Goal: Information Seeking & Learning: Learn about a topic

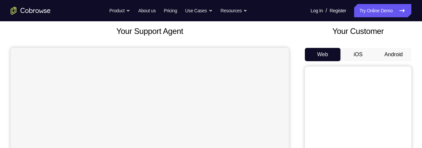
scroll to position [39, 0]
click at [389, 55] on button "Android" at bounding box center [394, 54] width 36 height 13
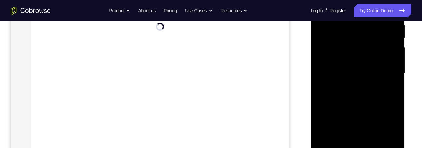
scroll to position [197, 0]
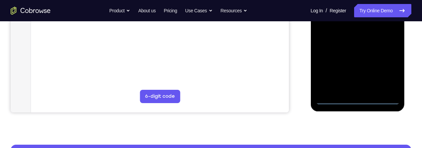
click at [358, 99] on div at bounding box center [358, 11] width 84 height 186
click at [389, 65] on div at bounding box center [358, 11] width 84 height 186
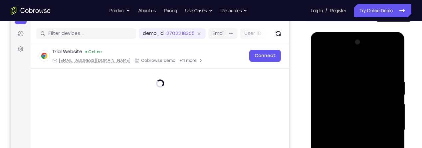
scroll to position [78, 0]
click at [343, 69] on div at bounding box center [358, 130] width 84 height 186
click at [340, 65] on div at bounding box center [358, 130] width 84 height 186
click at [340, 62] on div at bounding box center [358, 130] width 84 height 186
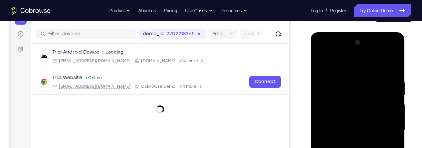
scroll to position [84, 0]
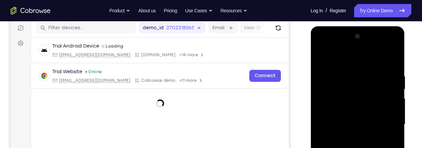
click at [342, 58] on div at bounding box center [358, 124] width 84 height 186
click at [343, 62] on div at bounding box center [358, 124] width 84 height 186
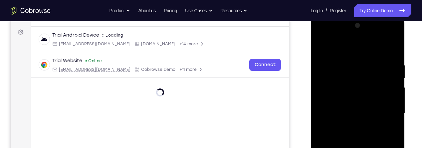
click at [344, 48] on div at bounding box center [358, 113] width 84 height 186
click at [342, 47] on div at bounding box center [358, 113] width 84 height 186
click at [341, 48] on div at bounding box center [358, 113] width 84 height 186
click at [341, 47] on div at bounding box center [358, 113] width 84 height 186
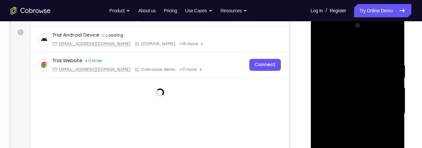
click at [338, 47] on div at bounding box center [358, 113] width 84 height 186
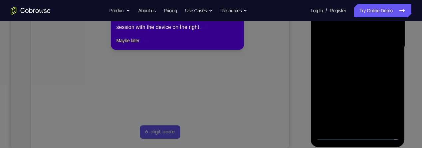
scroll to position [159, 0]
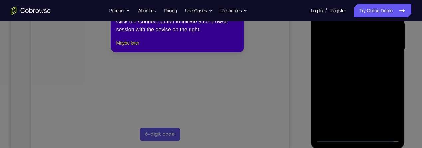
click at [127, 47] on button "Maybe later" at bounding box center [127, 43] width 23 height 8
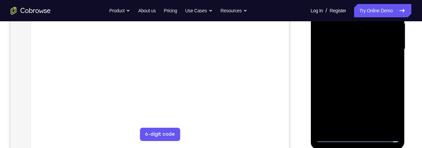
click at [382, 47] on div at bounding box center [358, 49] width 84 height 186
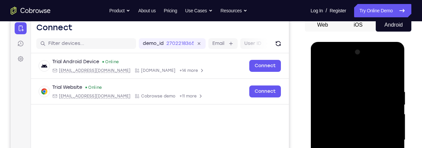
scroll to position [107, 0]
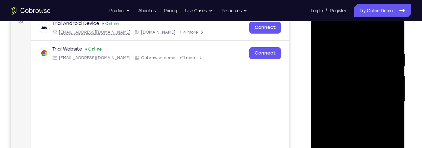
click at [350, 114] on div at bounding box center [358, 102] width 84 height 186
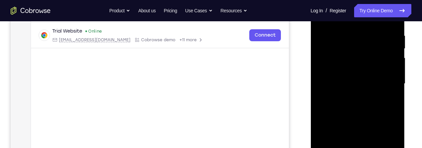
scroll to position [124, 0]
click at [367, 74] on div at bounding box center [358, 84] width 84 height 186
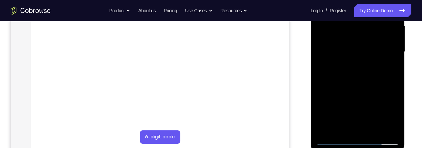
scroll to position [157, 0]
click at [351, 41] on div at bounding box center [358, 51] width 84 height 186
click at [359, 51] on div at bounding box center [358, 51] width 84 height 186
click at [361, 72] on div at bounding box center [358, 51] width 84 height 186
click at [357, 74] on div at bounding box center [358, 51] width 84 height 186
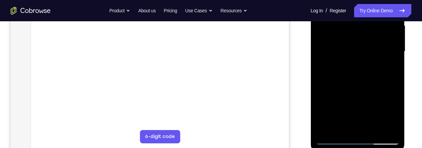
click at [363, 75] on div at bounding box center [358, 51] width 84 height 186
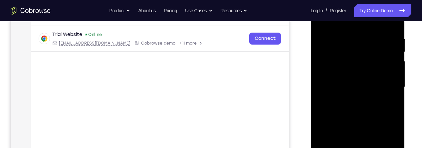
scroll to position [122, 0]
click at [362, 110] on div at bounding box center [358, 86] width 84 height 186
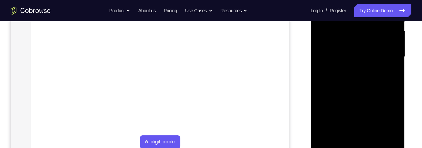
scroll to position [146, 0]
click at [417, 111] on div "Your Support Agent Your Customer Web iOS Android Next Steps We’d be happy to gi…" at bounding box center [211, 94] width 422 height 439
click at [416, 103] on div "Your Support Agent Your Customer Web iOS Android Next Steps We’d be happy to gi…" at bounding box center [211, 94] width 422 height 439
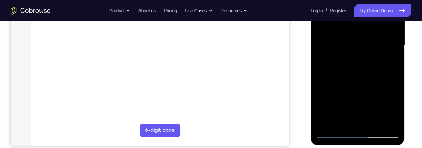
click at [374, 122] on div at bounding box center [358, 45] width 84 height 186
click at [377, 121] on div at bounding box center [358, 45] width 84 height 186
click at [377, 123] on div at bounding box center [358, 45] width 84 height 186
click at [375, 124] on div at bounding box center [358, 45] width 84 height 186
click at [374, 123] on div at bounding box center [358, 45] width 84 height 186
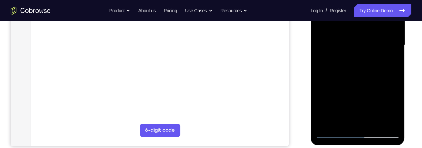
click at [374, 122] on div at bounding box center [358, 45] width 84 height 186
click at [373, 123] on div at bounding box center [358, 45] width 84 height 186
click at [374, 122] on div at bounding box center [358, 45] width 84 height 186
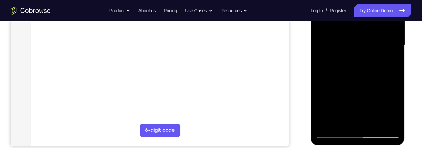
click at [357, 81] on div at bounding box center [358, 45] width 84 height 186
click at [359, 68] on div at bounding box center [358, 45] width 84 height 186
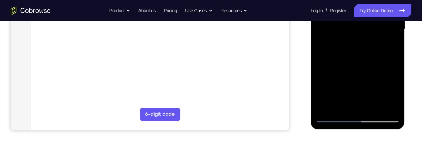
scroll to position [180, 0]
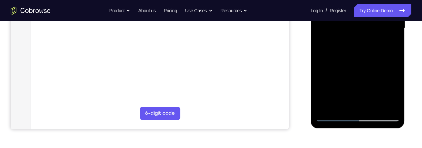
click at [387, 42] on div at bounding box center [358, 28] width 84 height 186
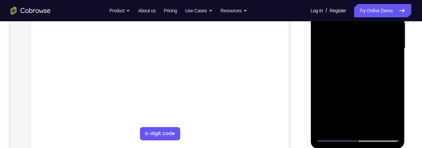
scroll to position [149, 0]
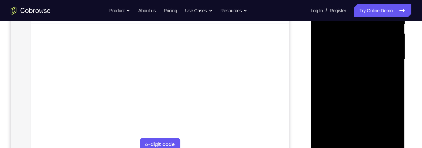
click at [387, 74] on div at bounding box center [358, 59] width 84 height 186
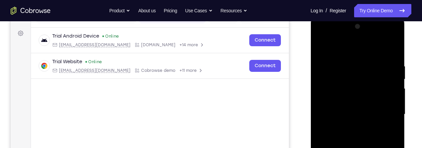
scroll to position [93, 0]
click at [325, 47] on div at bounding box center [358, 115] width 84 height 186
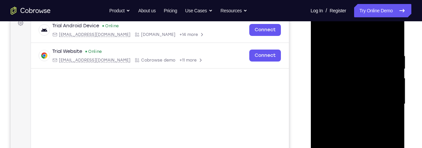
scroll to position [118, 0]
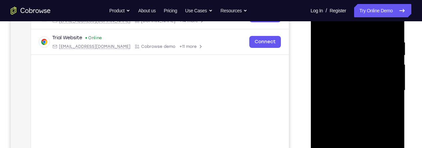
click at [360, 100] on div at bounding box center [358, 90] width 84 height 186
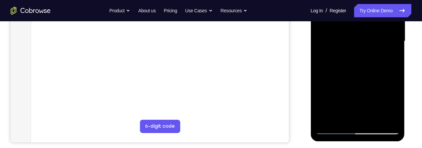
scroll to position [167, 0]
click at [391, 55] on div at bounding box center [358, 41] width 84 height 186
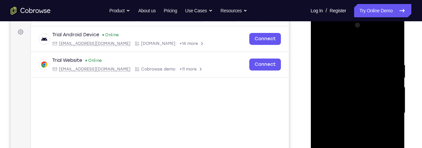
scroll to position [93, 0]
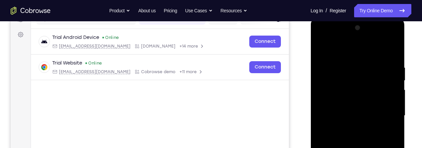
click at [324, 49] on div at bounding box center [358, 116] width 84 height 186
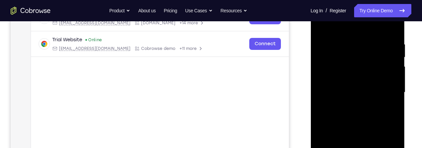
scroll to position [119, 0]
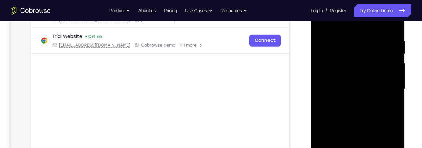
click at [352, 114] on div at bounding box center [358, 89] width 84 height 186
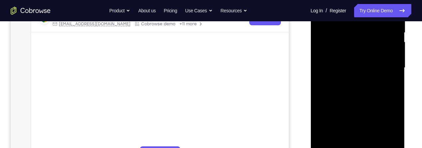
scroll to position [143, 0]
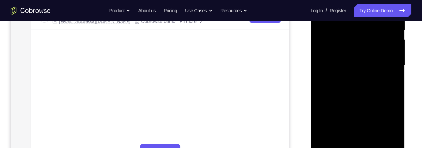
click at [389, 83] on div at bounding box center [358, 65] width 84 height 186
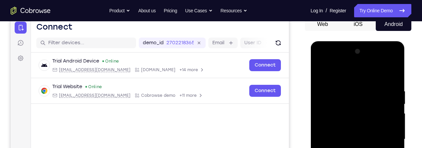
scroll to position [67, 0]
